Goal: Task Accomplishment & Management: Use online tool/utility

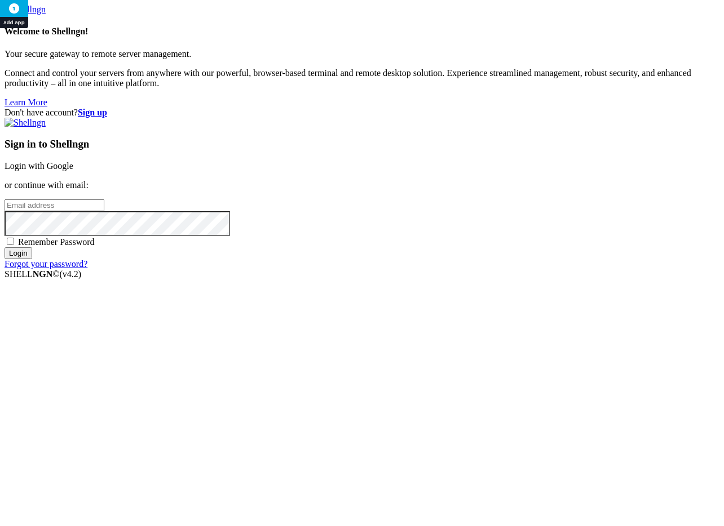
type input "[PERSON_NAME][EMAIL_ADDRESS][DOMAIN_NAME]"
click at [32, 259] on input "Login" at bounding box center [19, 253] width 28 height 12
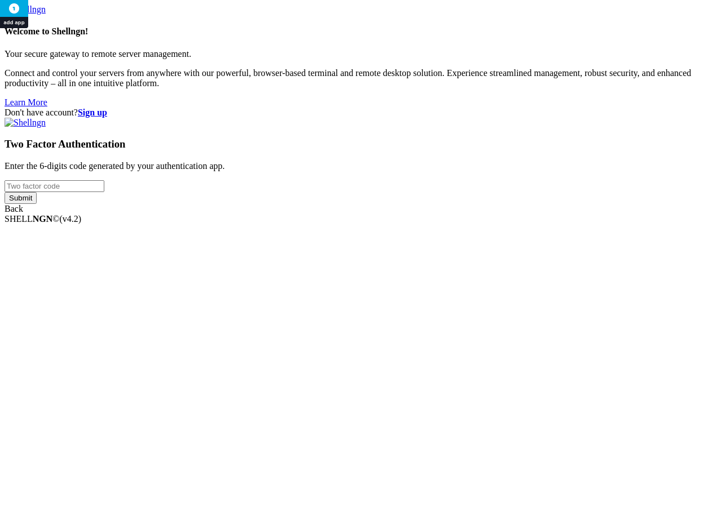
click at [104, 192] on input "number" at bounding box center [55, 186] width 100 height 12
type input "060594"
click at [5, 192] on input "Submit" at bounding box center [21, 198] width 32 height 12
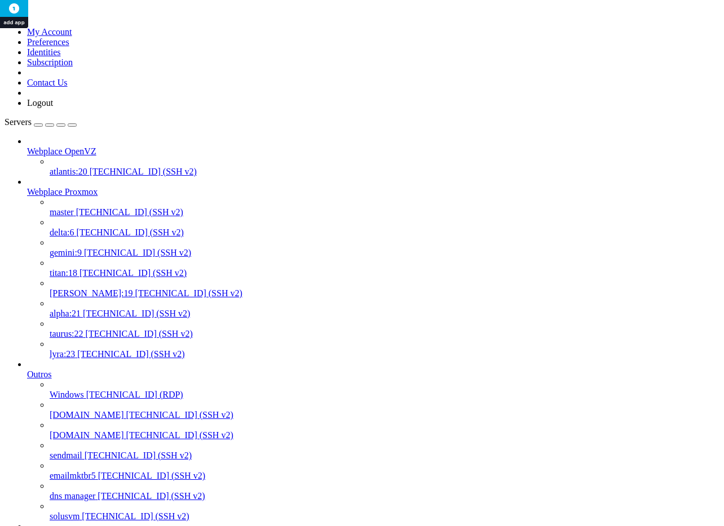
scroll to position [237, 0]
